Goal: Task Accomplishment & Management: Use online tool/utility

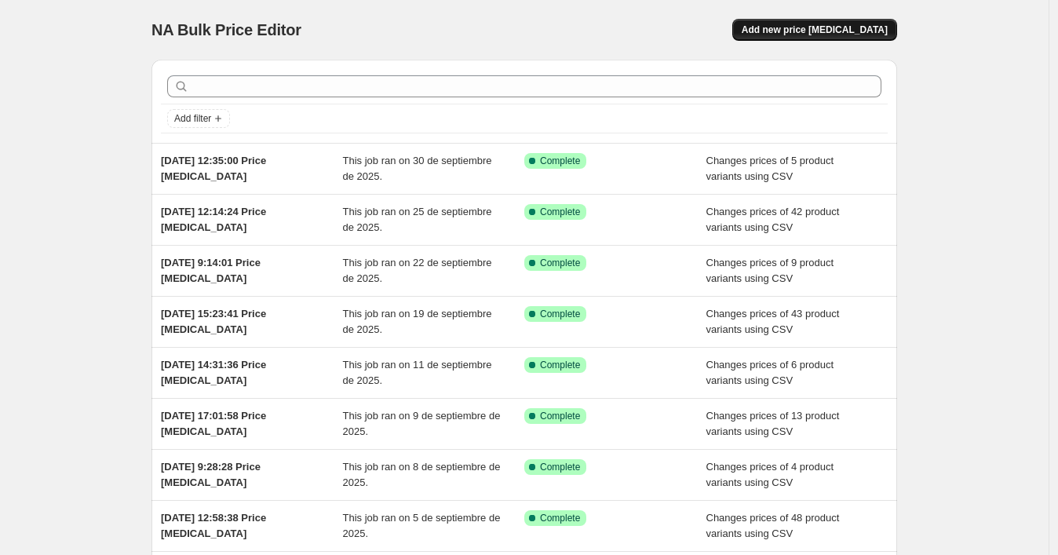
click at [782, 25] on span "Add new price [MEDICAL_DATA]" at bounding box center [815, 30] width 146 height 13
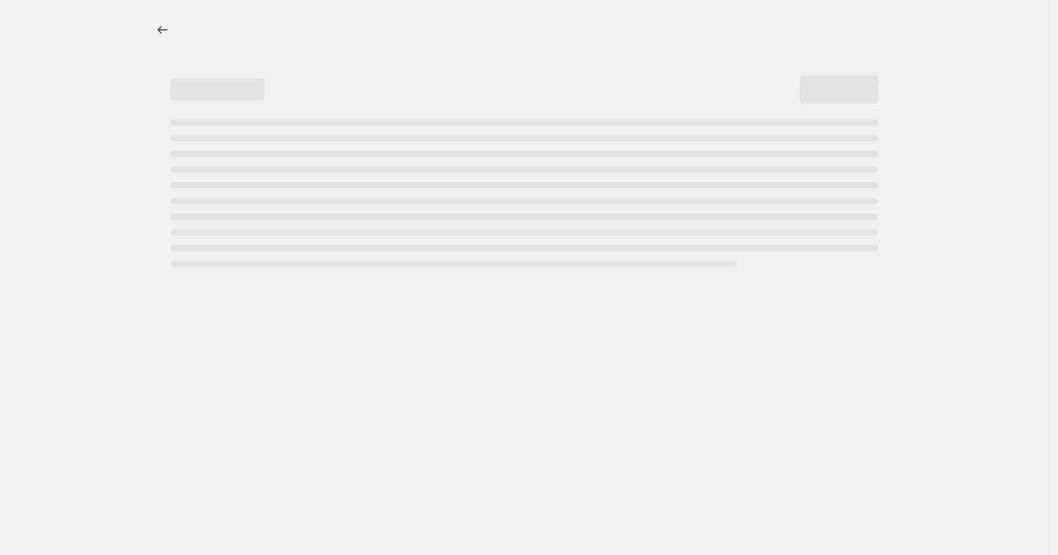
select select "percentage"
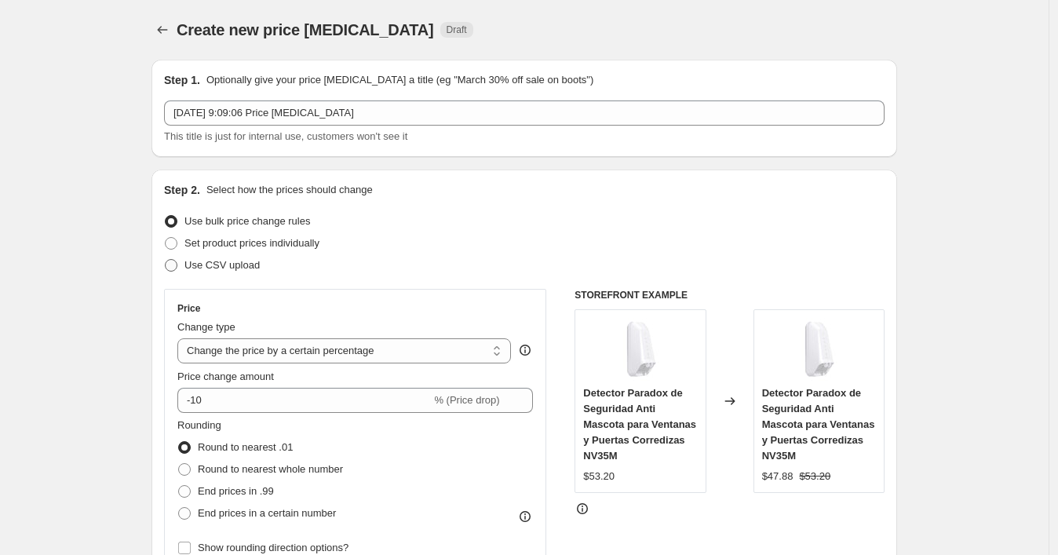
click at [237, 264] on span "Use CSV upload" at bounding box center [221, 265] width 75 height 12
click at [166, 260] on input "Use CSV upload" at bounding box center [165, 259] width 1 height 1
radio input "true"
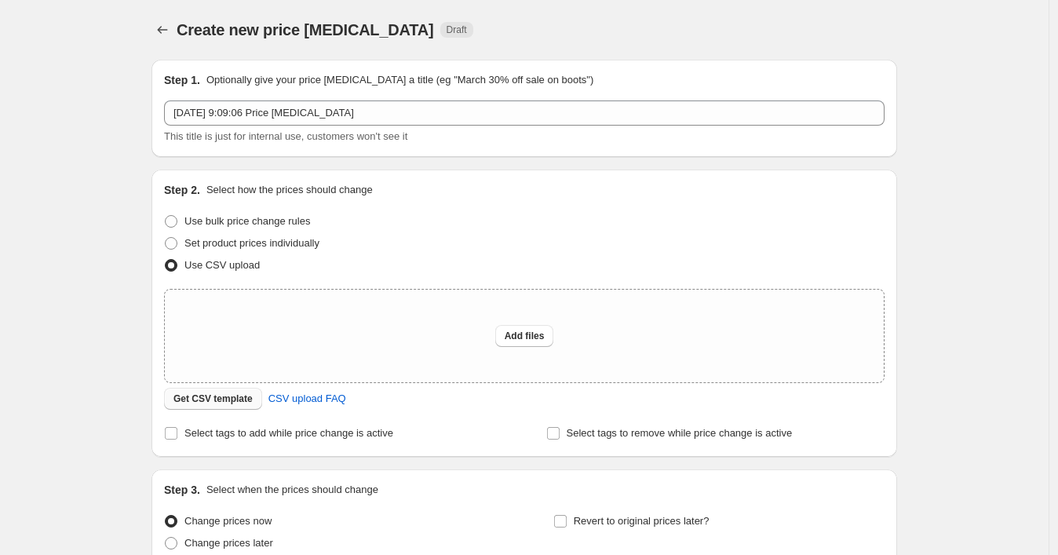
click at [236, 395] on span "Get CSV template" at bounding box center [212, 398] width 79 height 13
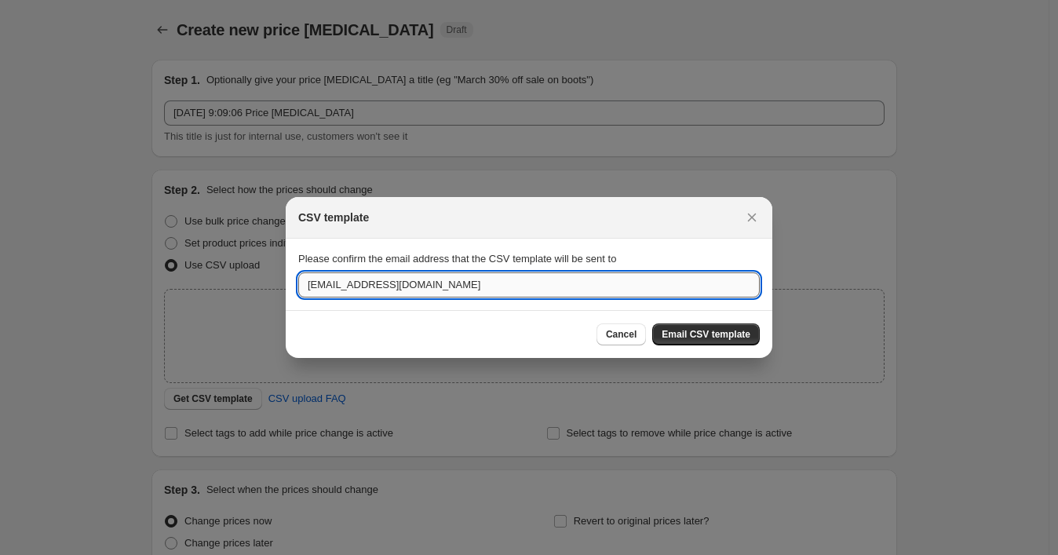
click at [455, 291] on input "[EMAIL_ADDRESS][DOMAIN_NAME]" at bounding box center [528, 284] width 461 height 25
paste input "wshopify738"
type input "[EMAIL_ADDRESS][DOMAIN_NAME]"
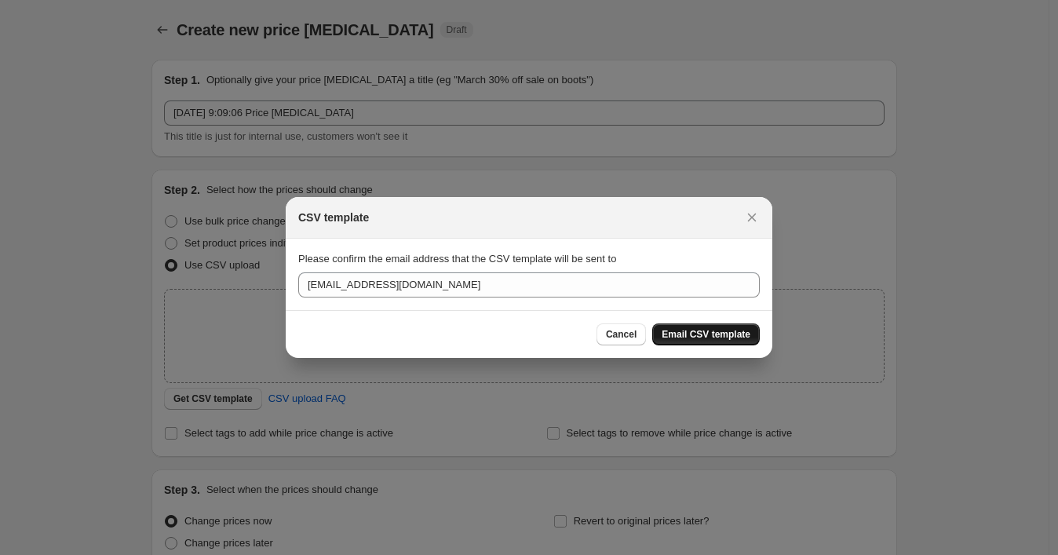
click at [664, 325] on button "Email CSV template" at bounding box center [706, 334] width 108 height 22
